Goal: Information Seeking & Learning: Learn about a topic

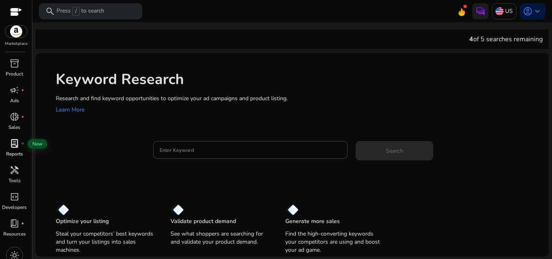
click at [11, 147] on span "lab_profile" at bounding box center [15, 144] width 10 height 10
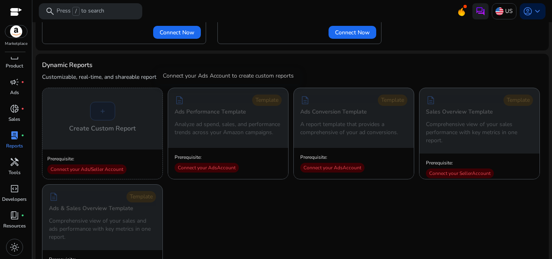
scroll to position [74, 0]
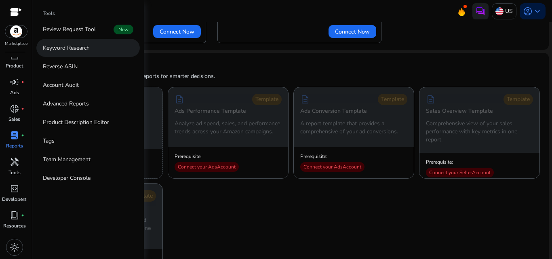
click at [82, 51] on p "Keyword Research" at bounding box center [66, 48] width 47 height 8
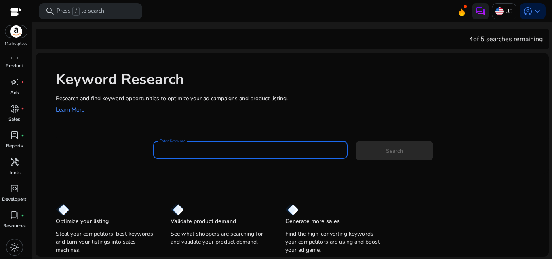
click at [209, 151] on input "Enter Keyword" at bounding box center [251, 149] width 182 height 9
paste input "**********"
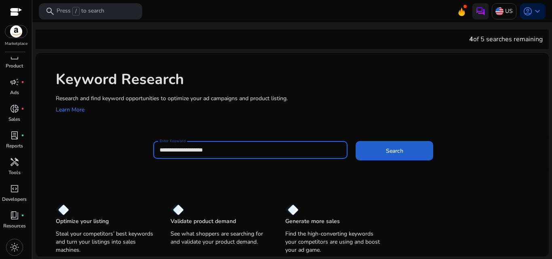
type input "**********"
click at [382, 153] on span at bounding box center [395, 150] width 78 height 19
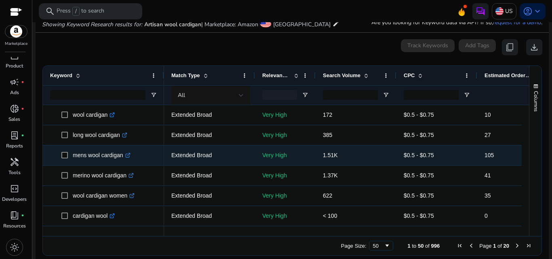
scroll to position [97, 0]
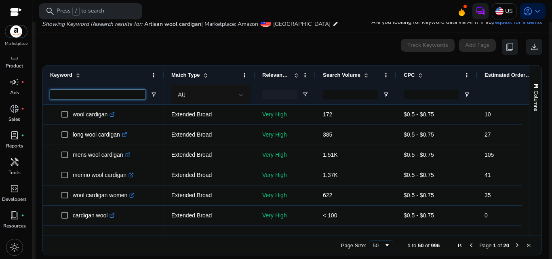
click at [90, 93] on input "Keyword Filter Input" at bounding box center [97, 95] width 95 height 10
paste input "**********"
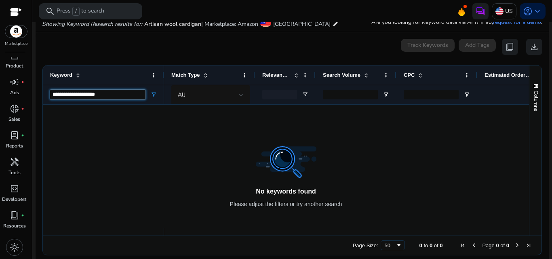
click at [68, 96] on input "**********" at bounding box center [97, 95] width 95 height 10
click at [70, 95] on input "**********" at bounding box center [97, 95] width 95 height 10
type input "**********"
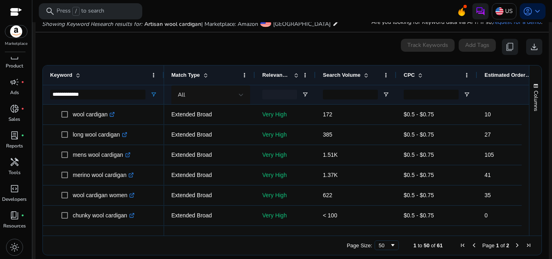
click at [337, 79] on div "Search Volume" at bounding box center [351, 74] width 57 height 15
click at [337, 79] on div "Search Volume 1" at bounding box center [351, 74] width 57 height 15
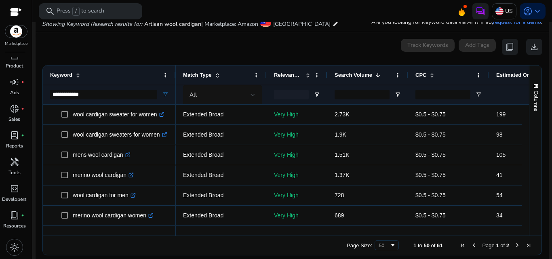
drag, startPoint x: 162, startPoint y: 75, endPoint x: 174, endPoint y: 70, distance: 12.5
click at [174, 70] on div at bounding box center [175, 74] width 3 height 19
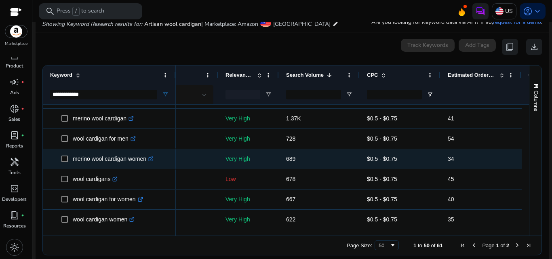
scroll to position [64, 0]
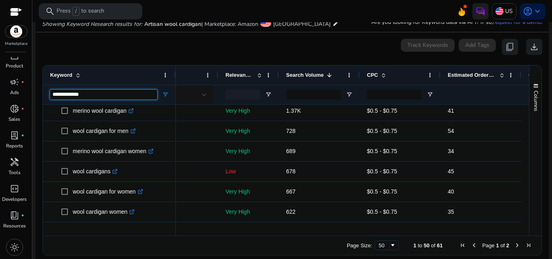
click at [105, 91] on input "**********" at bounding box center [103, 95] width 107 height 10
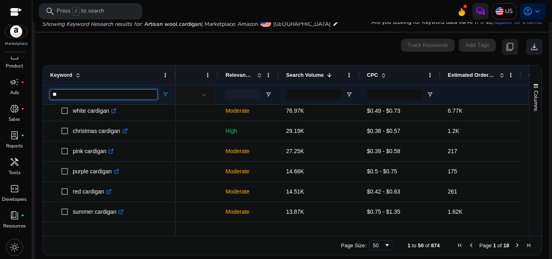
type input "*"
paste input "**********"
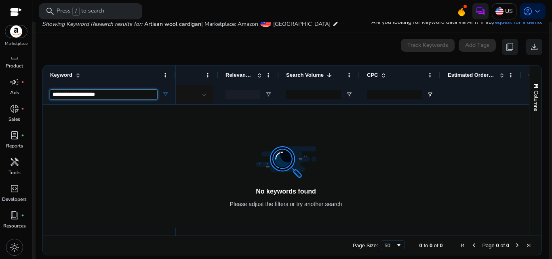
drag, startPoint x: 70, startPoint y: 94, endPoint x: 124, endPoint y: 93, distance: 54.6
click at [124, 93] on input "**********" at bounding box center [103, 95] width 107 height 10
type input "*******"
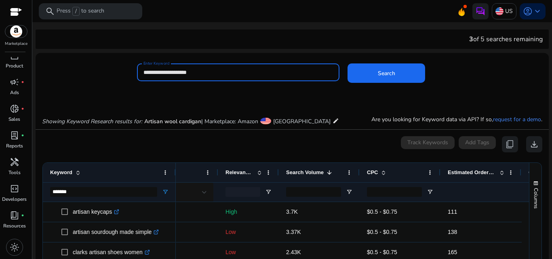
click at [178, 70] on input "**********" at bounding box center [238, 72] width 190 height 9
click at [177, 70] on input "**********" at bounding box center [238, 72] width 190 height 9
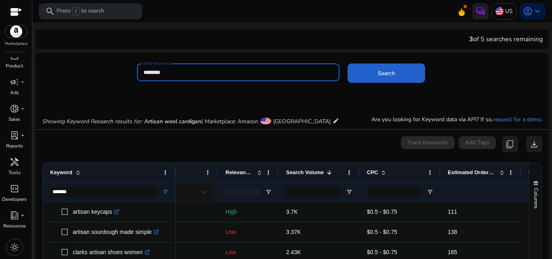
type input "********"
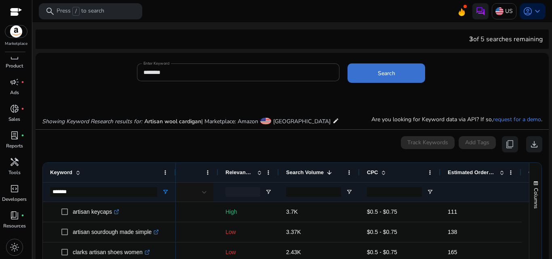
click at [383, 74] on span "Search" at bounding box center [386, 73] width 17 height 8
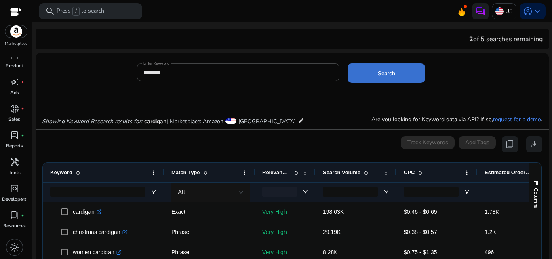
click at [368, 76] on span at bounding box center [387, 72] width 78 height 19
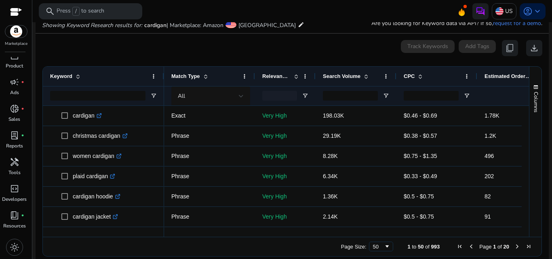
click at [348, 81] on div "Search Volume" at bounding box center [351, 76] width 57 height 15
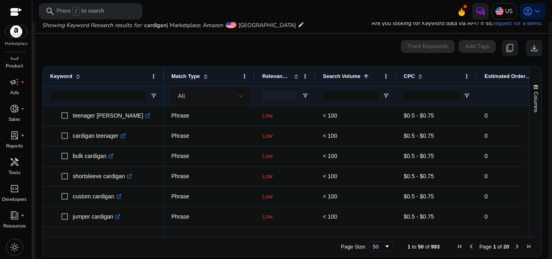
click at [348, 81] on div "Search Volume 1" at bounding box center [351, 76] width 57 height 15
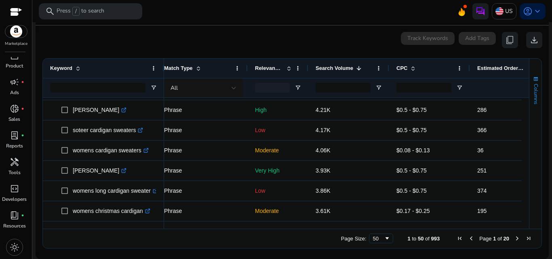
click at [532, 94] on span "Columns" at bounding box center [535, 94] width 7 height 21
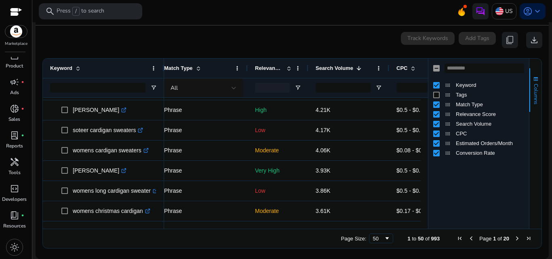
click at [532, 94] on span "Columns" at bounding box center [535, 94] width 7 height 21
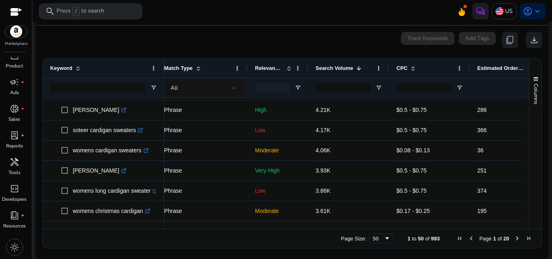
click at [151, 250] on ag-grid-angular "Press SPACE to select this row. Drag here to set row groups Drag here to set co…" at bounding box center [292, 153] width 512 height 198
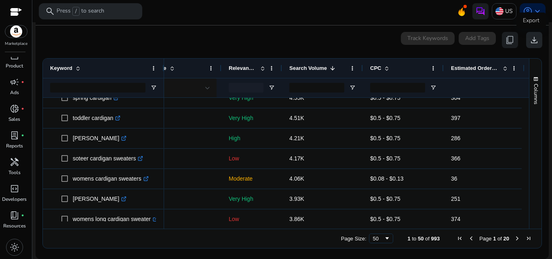
click at [533, 42] on span "download" at bounding box center [534, 40] width 10 height 10
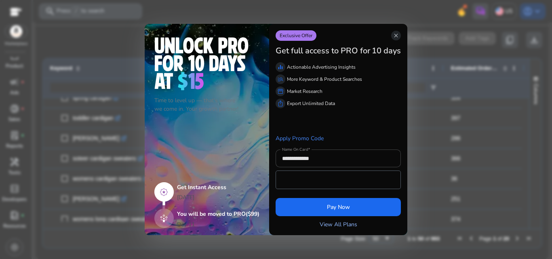
click at [338, 224] on link "View All Plans" at bounding box center [339, 224] width 38 height 8
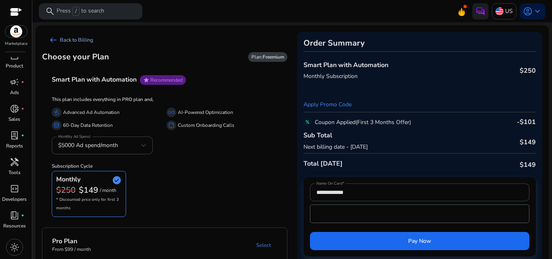
click at [53, 39] on span "arrow_left_alt" at bounding box center [53, 40] width 10 height 10
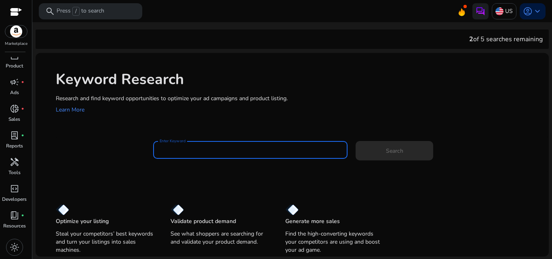
click at [228, 149] on input "Enter Keyword" at bounding box center [251, 149] width 182 height 9
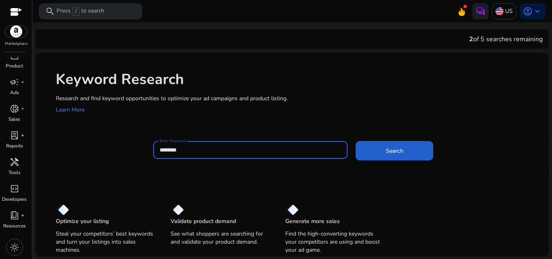
type input "********"
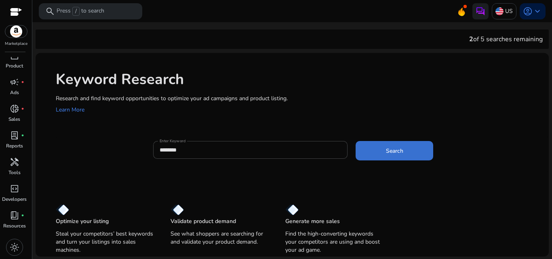
click at [388, 157] on span at bounding box center [395, 150] width 78 height 19
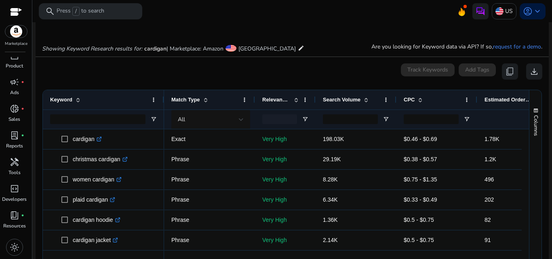
scroll to position [74, 0]
click at [337, 102] on span "Search Volume" at bounding box center [342, 99] width 38 height 6
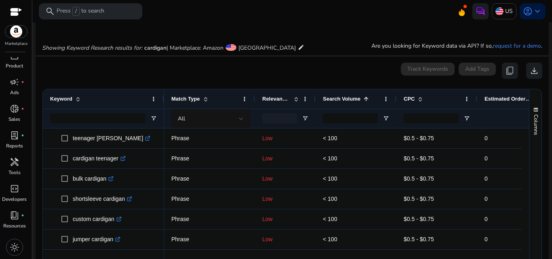
click at [337, 102] on span "Search Volume" at bounding box center [342, 99] width 38 height 6
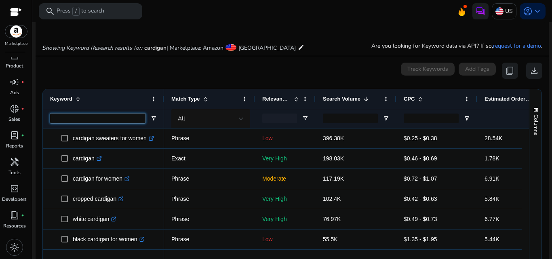
click at [121, 120] on input "Keyword Filter Input" at bounding box center [97, 119] width 95 height 10
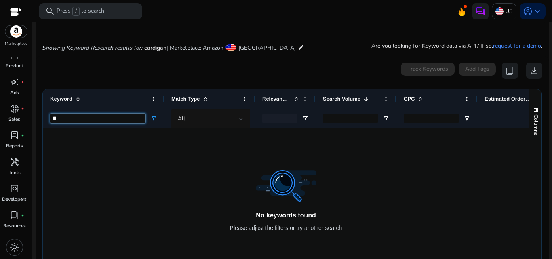
type input "*"
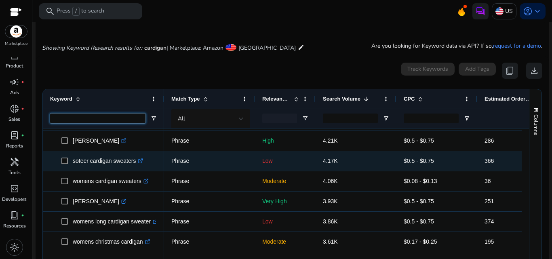
scroll to position [104, 0]
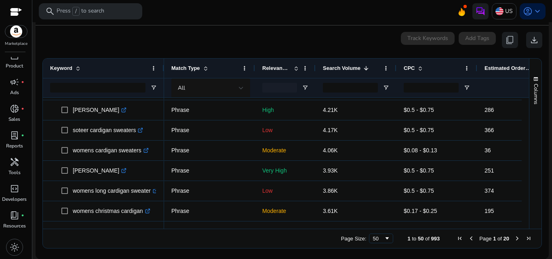
click at [510, 241] on span "Page 1 of 20" at bounding box center [494, 238] width 80 height 6
click at [525, 236] on span "Last Page" at bounding box center [528, 238] width 6 height 6
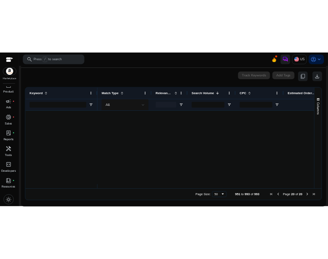
scroll to position [0, 0]
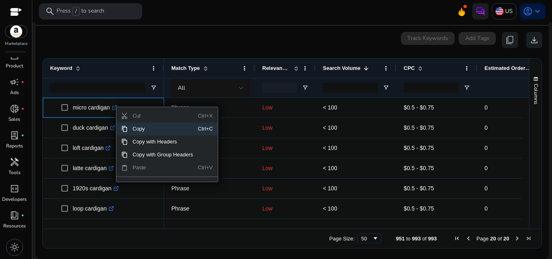
click at [187, 116] on span "Cut" at bounding box center [163, 116] width 70 height 13
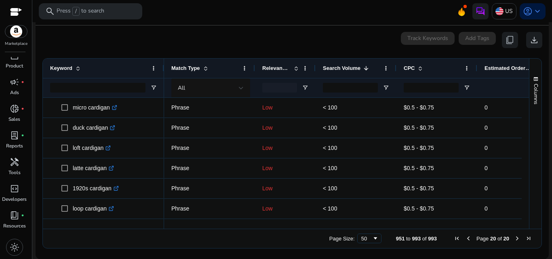
click at [131, 55] on ag-grid-angular "Press SPACE to select this row. Drag here to set row groups Drag here to set co…" at bounding box center [292, 153] width 512 height 198
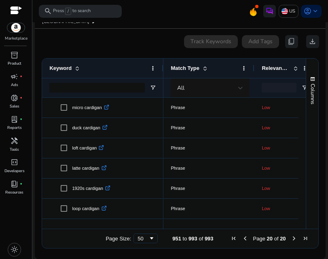
click at [89, 77] on div "Keyword" at bounding box center [102, 68] width 107 height 19
click at [112, 65] on div "Keyword" at bounding box center [98, 68] width 98 height 15
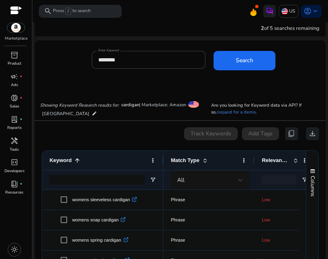
scroll to position [8, 0]
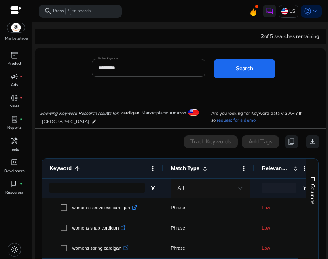
scroll to position [8, 0]
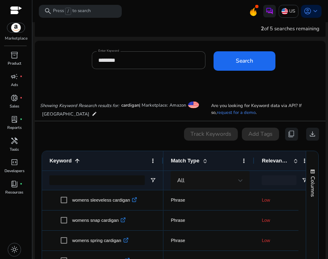
drag, startPoint x: 0, startPoint y: 0, endPoint x: 166, endPoint y: 164, distance: 233.2
click at [116, 130] on div "0 keyword(s) selected Track Keywords Add Tags content_copy download" at bounding box center [179, 134] width 277 height 13
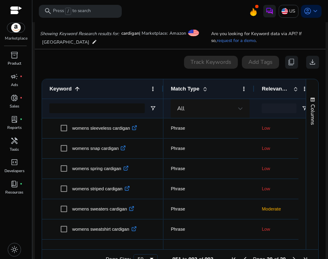
scroll to position [100, 0]
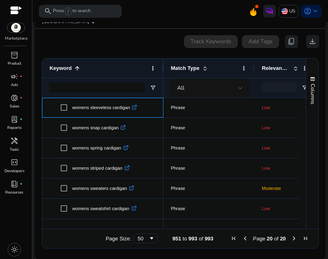
click at [146, 103] on span "womens sleeveless cardigan .st0{fill:#2c8af8}" at bounding box center [108, 107] width 95 height 17
click at [308, 42] on span "download" at bounding box center [312, 42] width 8 height 8
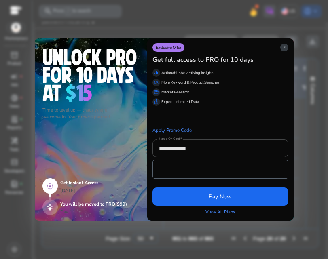
click at [282, 45] on span "close" at bounding box center [284, 47] width 5 height 5
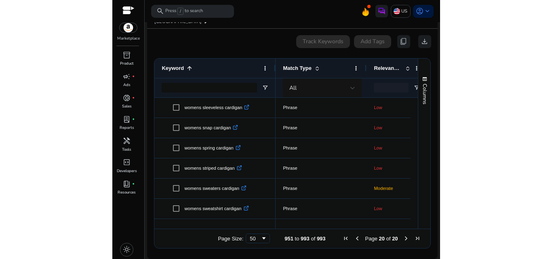
scroll to position [93, 0]
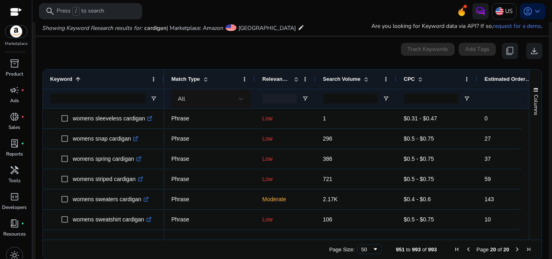
drag, startPoint x: 242, startPoint y: 64, endPoint x: 531, endPoint y: 162, distance: 305.9
click at [327, 162] on div "Columns" at bounding box center [535, 155] width 12 height 170
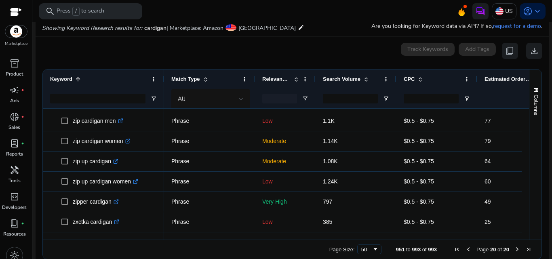
click at [327, 190] on div "Columns" at bounding box center [535, 155] width 12 height 170
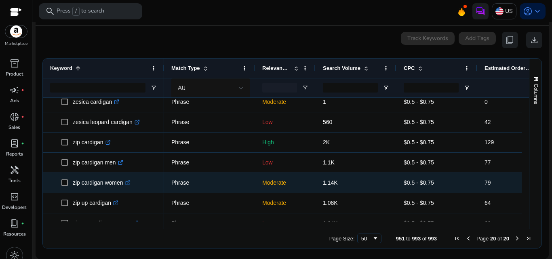
scroll to position [691, 0]
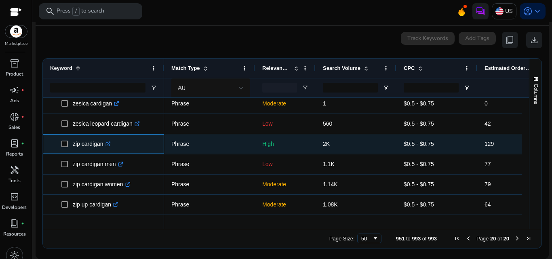
click at [107, 147] on icon ".st0{fill:#2c8af8}" at bounding box center [107, 143] width 5 height 5
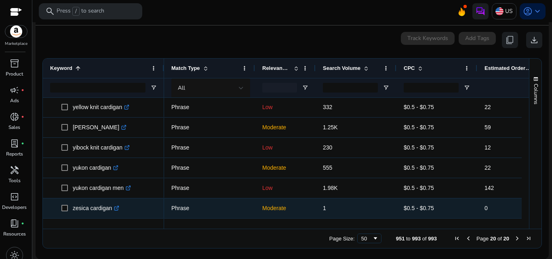
scroll to position [586, 0]
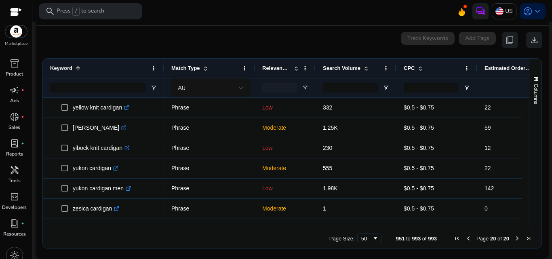
click at [327, 69] on span at bounding box center [364, 68] width 9 height 6
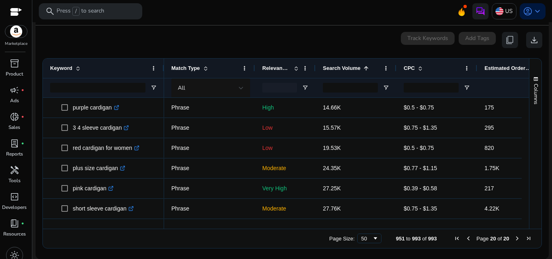
click at [327, 69] on span at bounding box center [364, 68] width 9 height 6
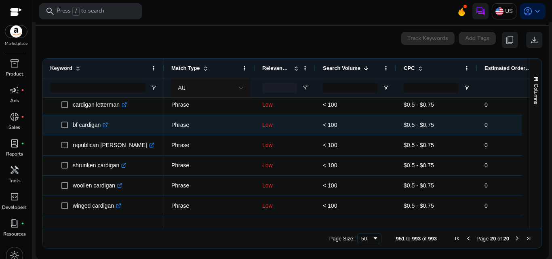
scroll to position [381, 0]
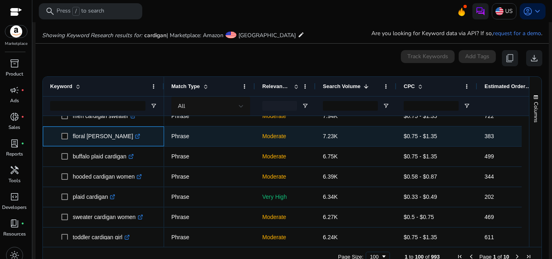
click at [135, 138] on icon ".st0{fill:#2c8af8}" at bounding box center [137, 136] width 5 height 5
